Goal: Manage account settings

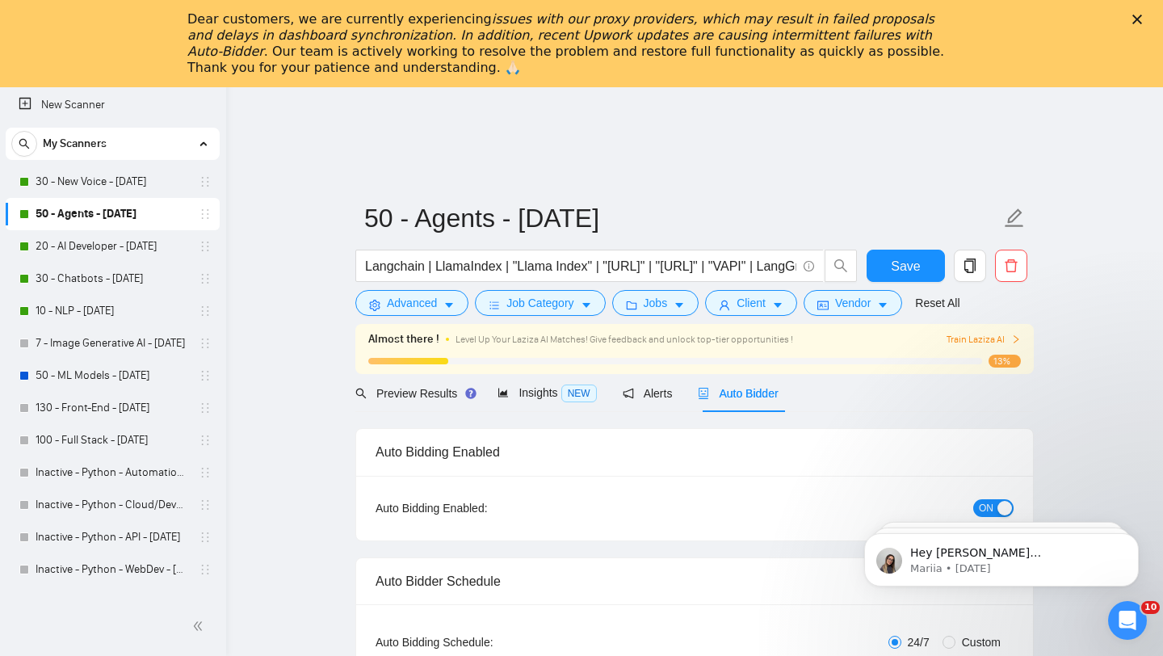
click at [1134, 17] on polygon "Close" at bounding box center [1138, 20] width 10 height 10
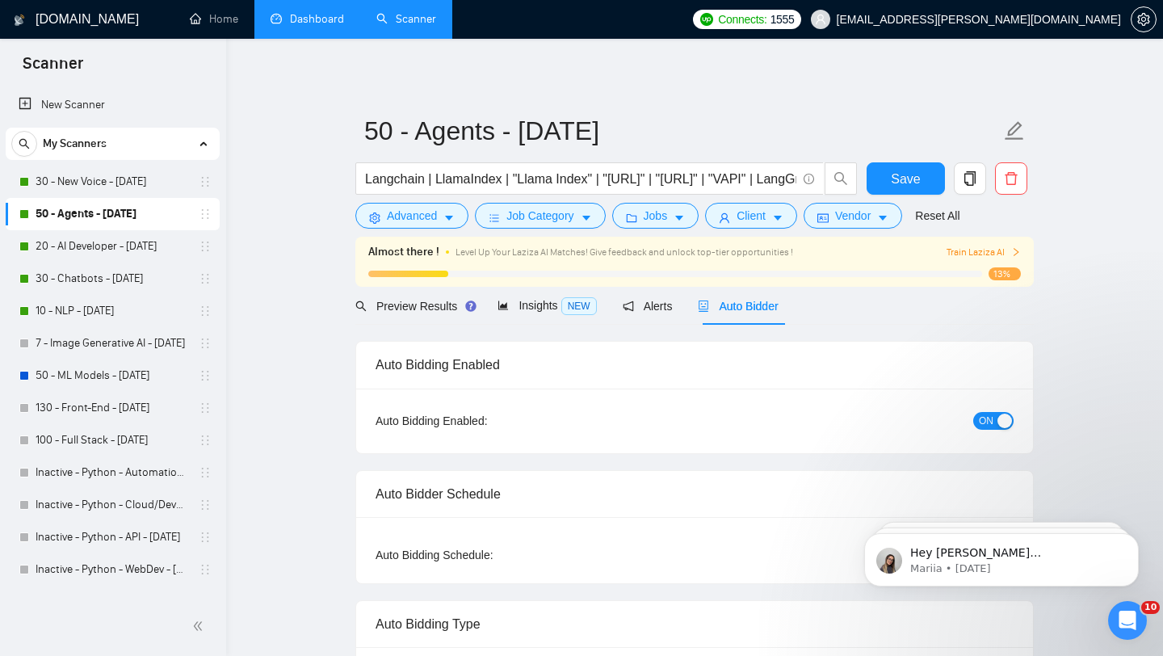
click at [309, 15] on link "Dashboard" at bounding box center [308, 19] width 74 height 14
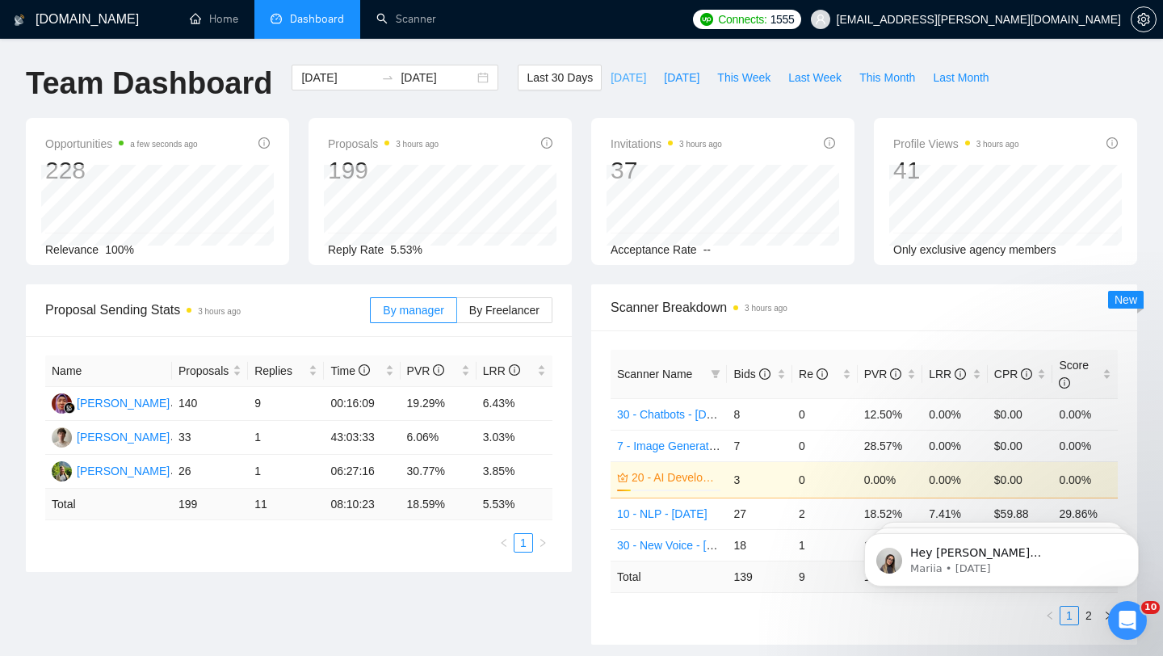
click at [611, 77] on span "[DATE]" at bounding box center [629, 78] width 36 height 18
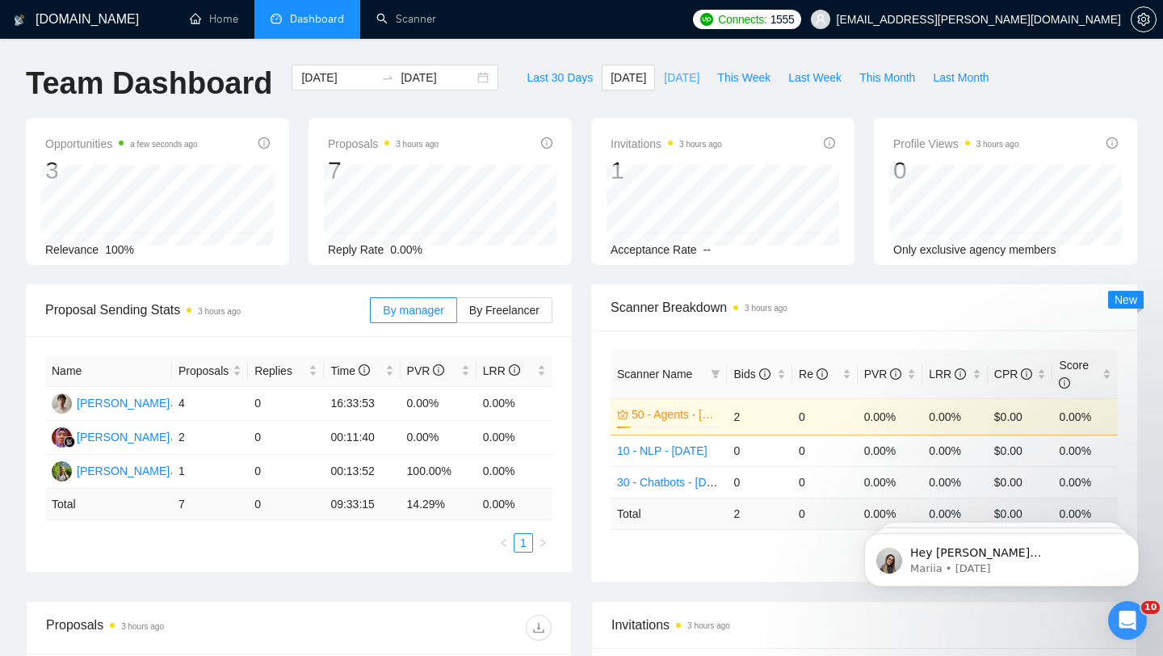
click at [689, 75] on span "[DATE]" at bounding box center [682, 78] width 36 height 18
type input "[DATE]"
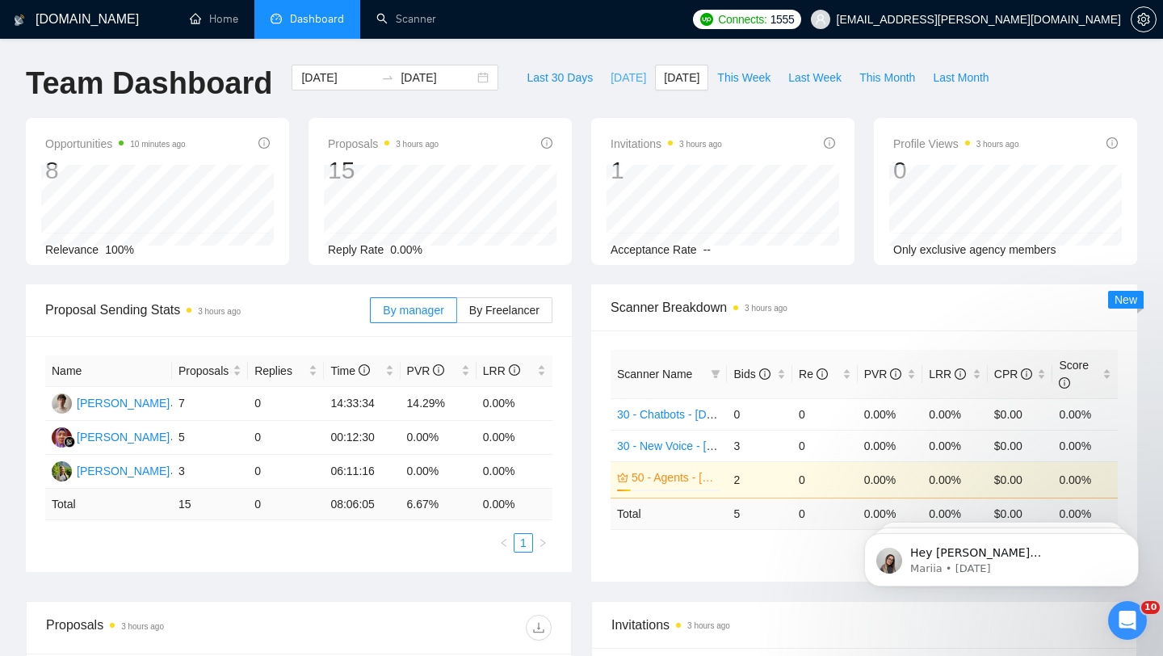
click at [616, 74] on span "[DATE]" at bounding box center [629, 78] width 36 height 18
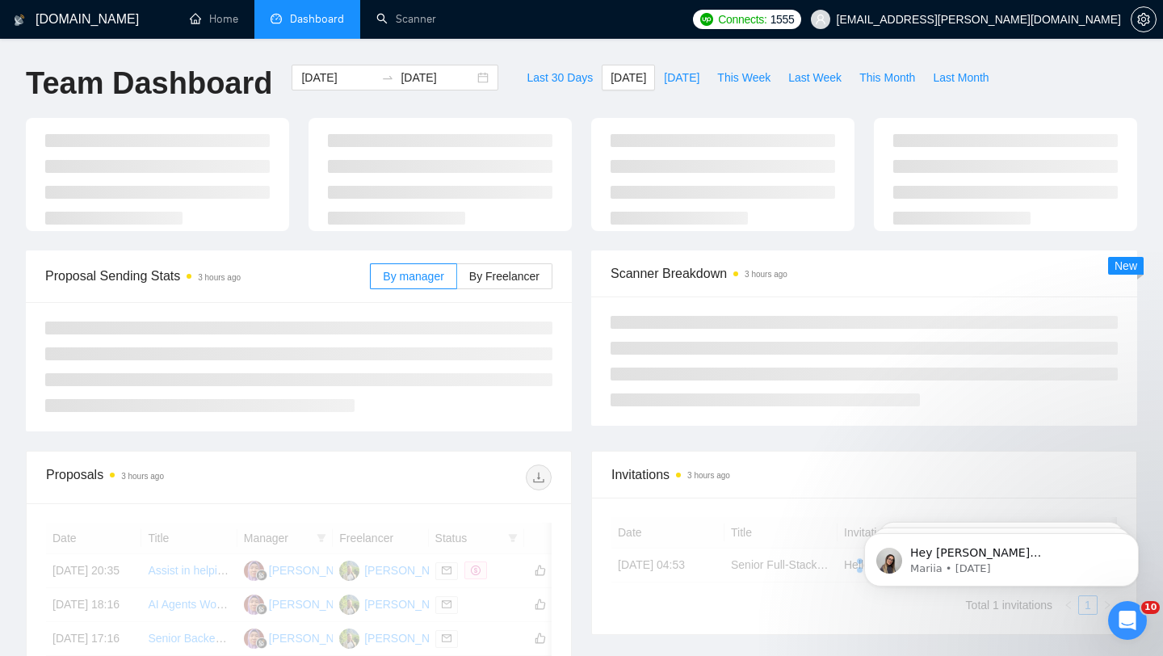
type input "[DATE]"
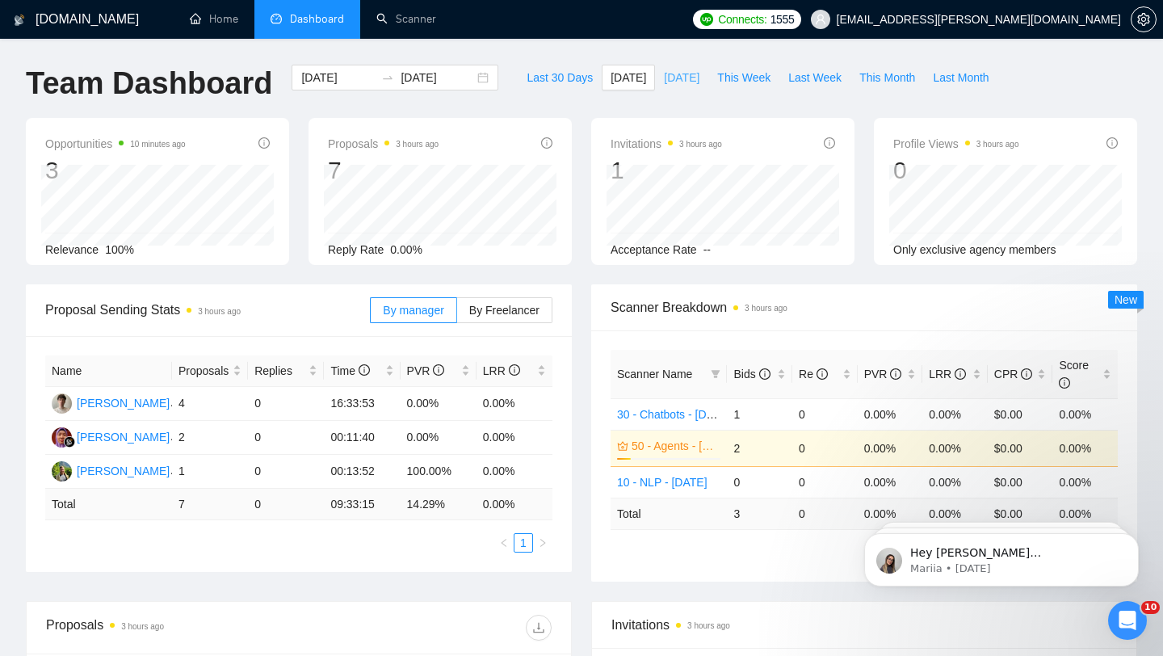
click at [680, 80] on span "[DATE]" at bounding box center [682, 78] width 36 height 18
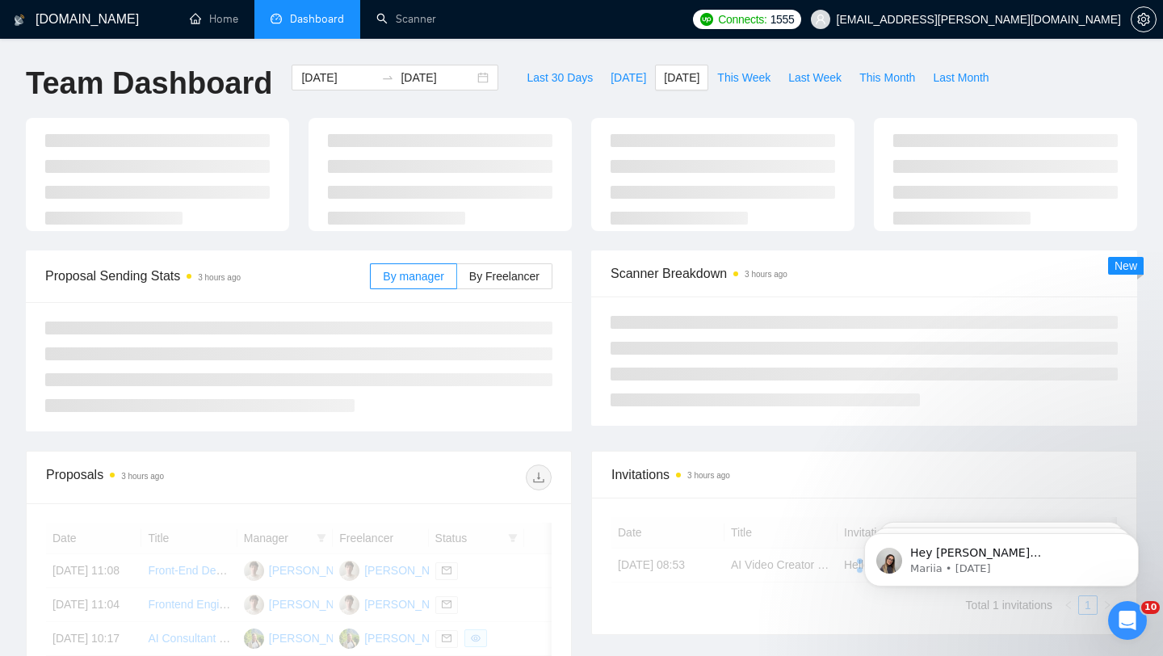
type input "[DATE]"
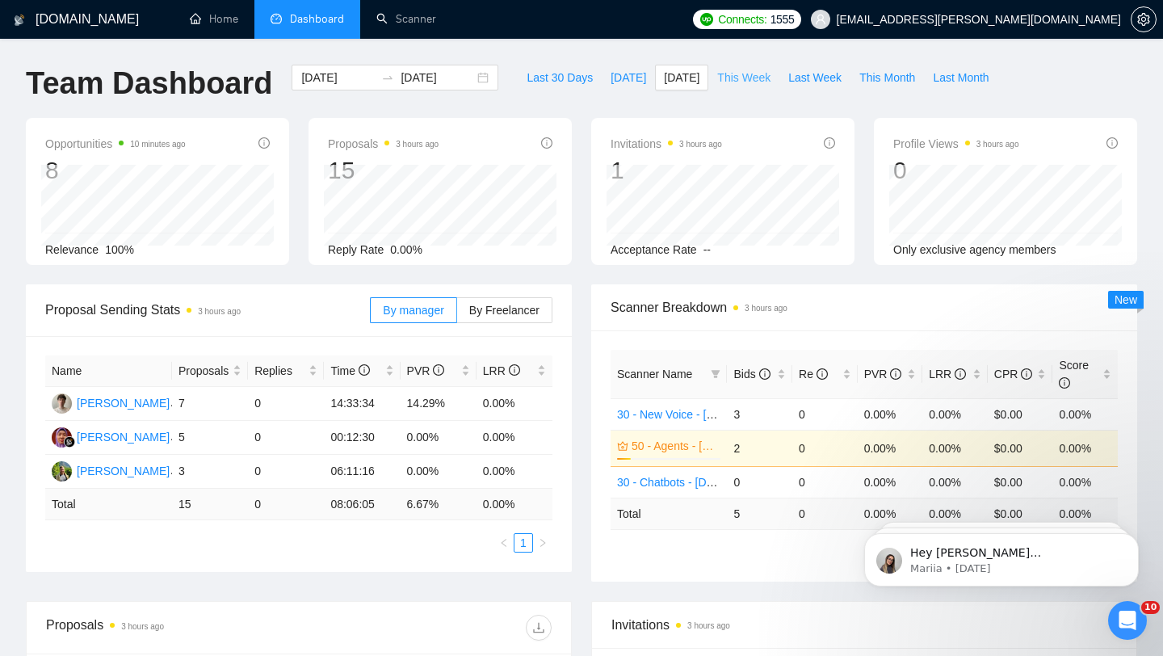
click at [745, 72] on span "This Week" at bounding box center [743, 78] width 53 height 18
type input "[DATE]"
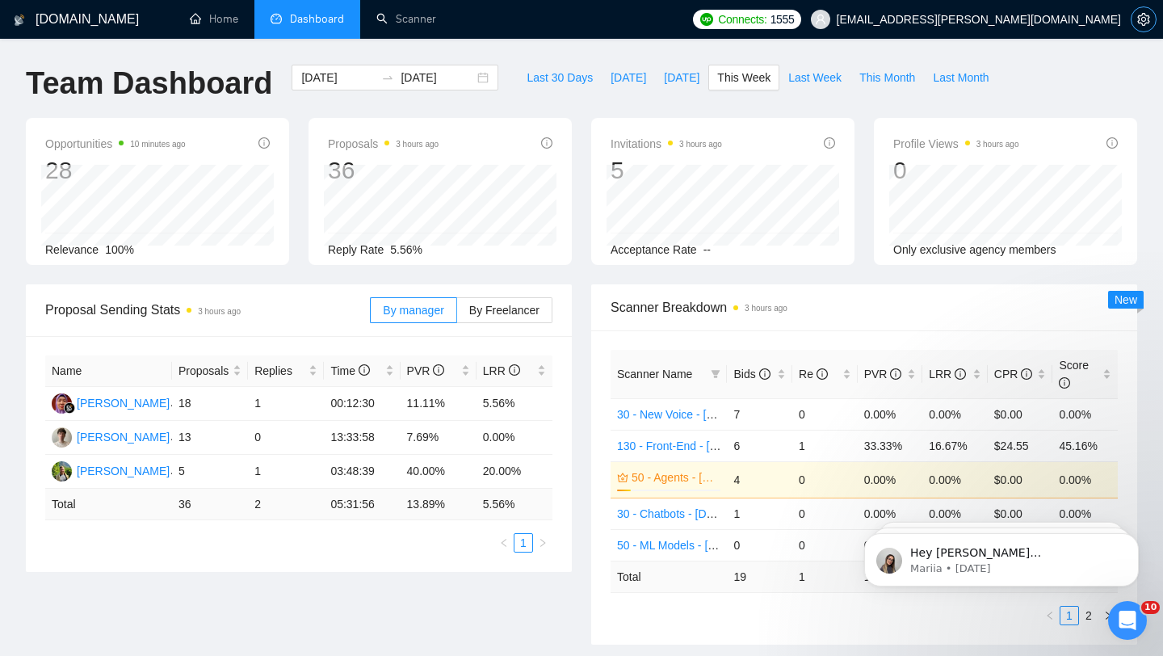
click at [1141, 24] on icon "setting" at bounding box center [1143, 19] width 13 height 13
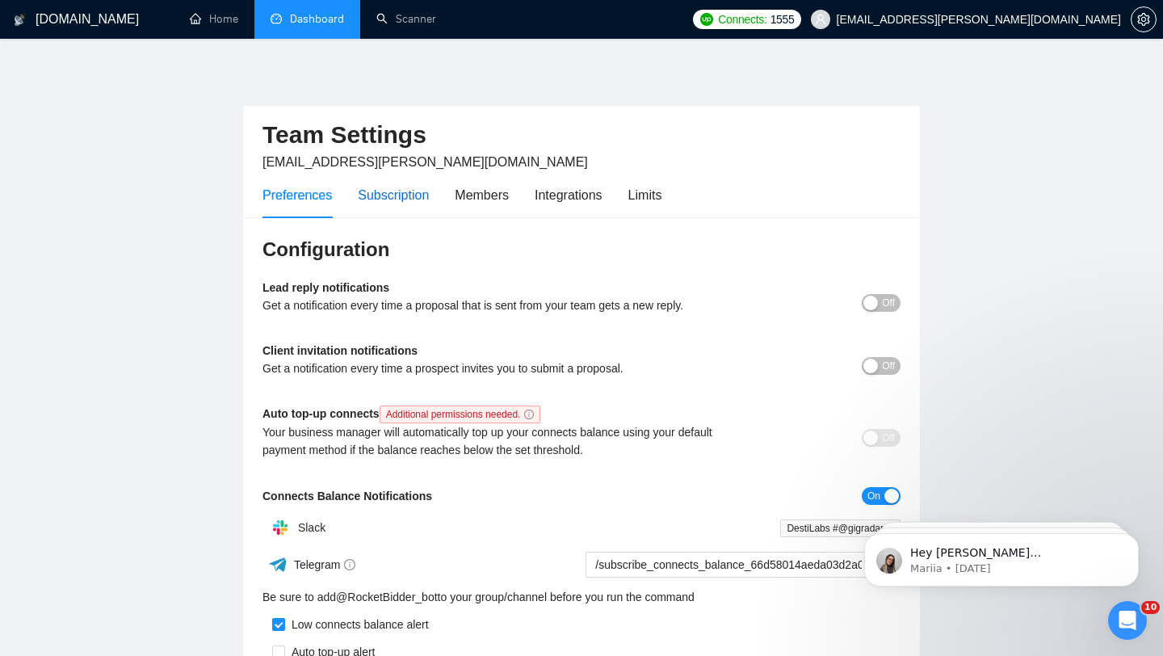
click at [404, 193] on div "Subscription" at bounding box center [393, 195] width 71 height 20
